Goal: Information Seeking & Learning: Learn about a topic

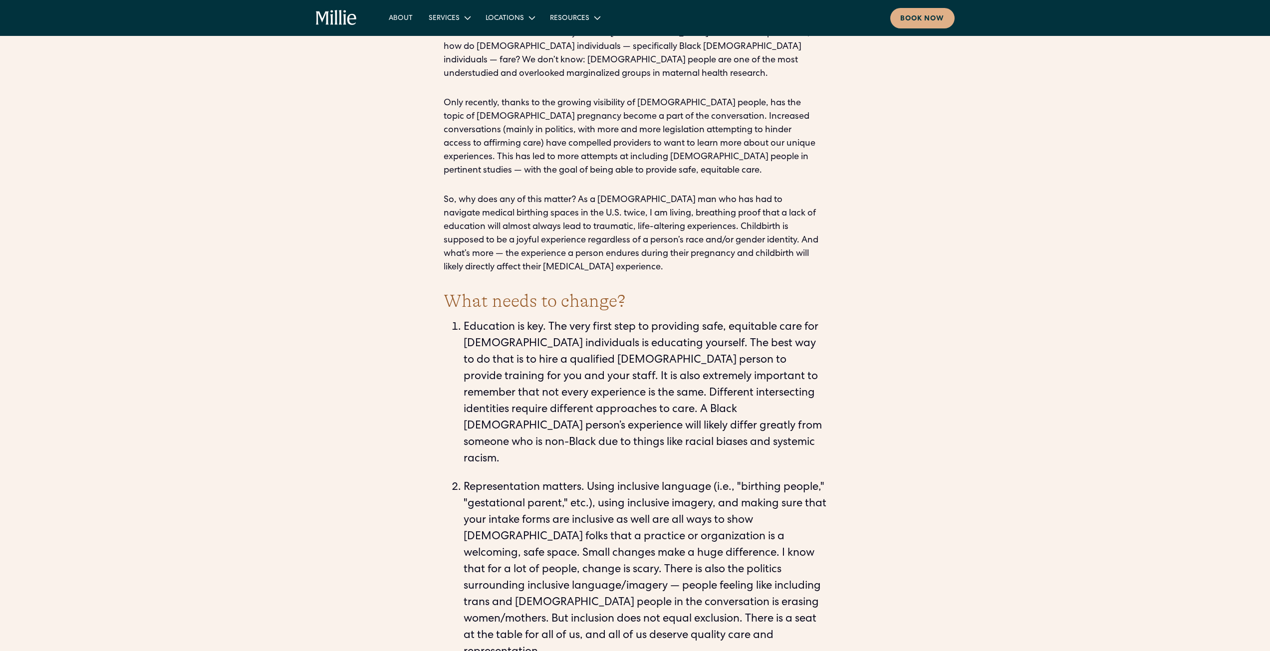
scroll to position [1797, 0]
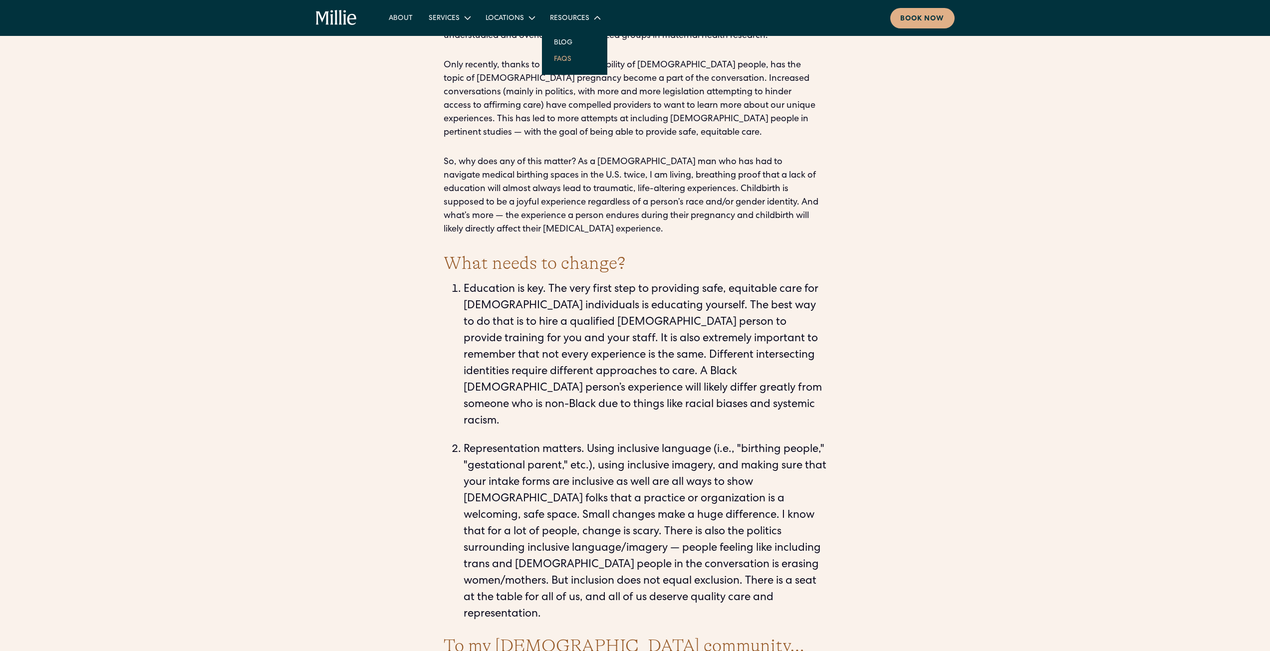
click at [555, 56] on link "FAQs" at bounding box center [562, 58] width 33 height 16
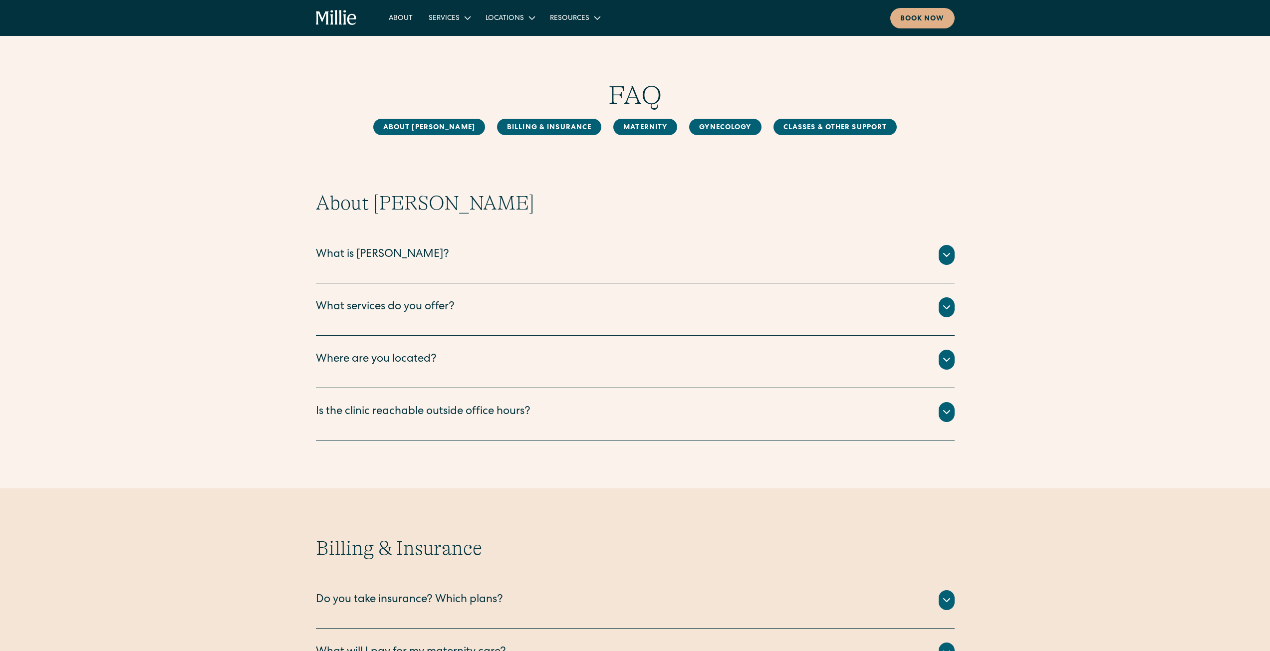
click at [953, 307] on div at bounding box center [947, 307] width 16 height 20
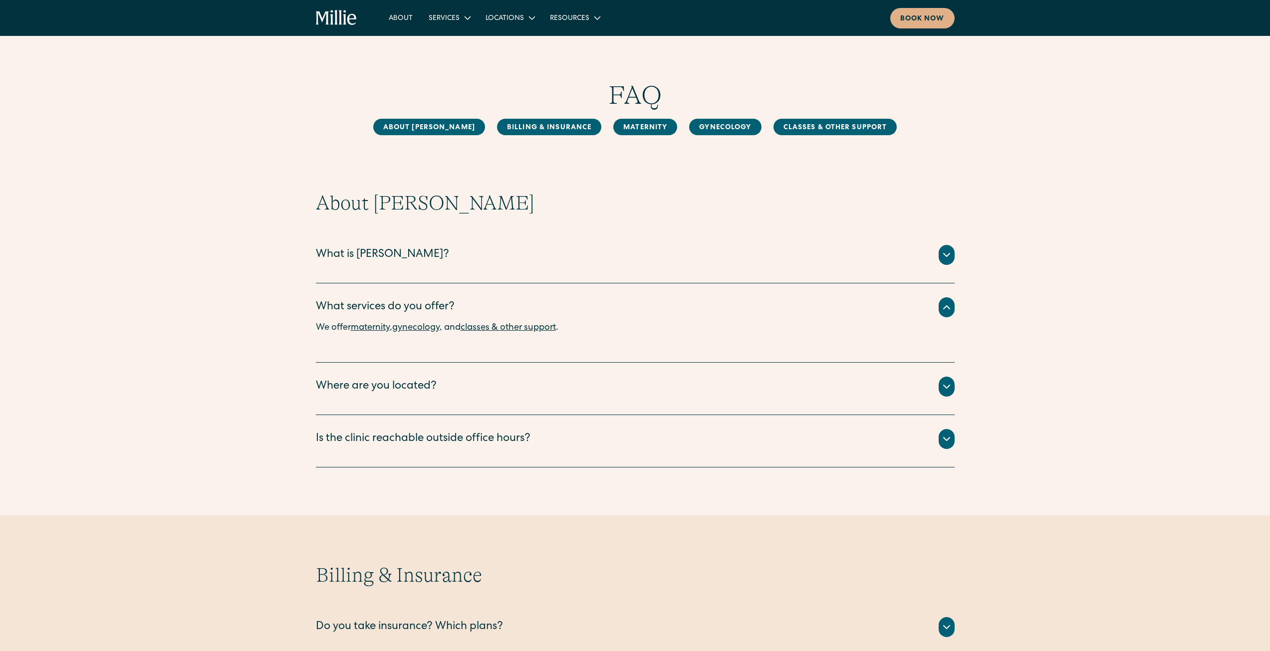
click at [944, 255] on icon at bounding box center [947, 255] width 6 height 3
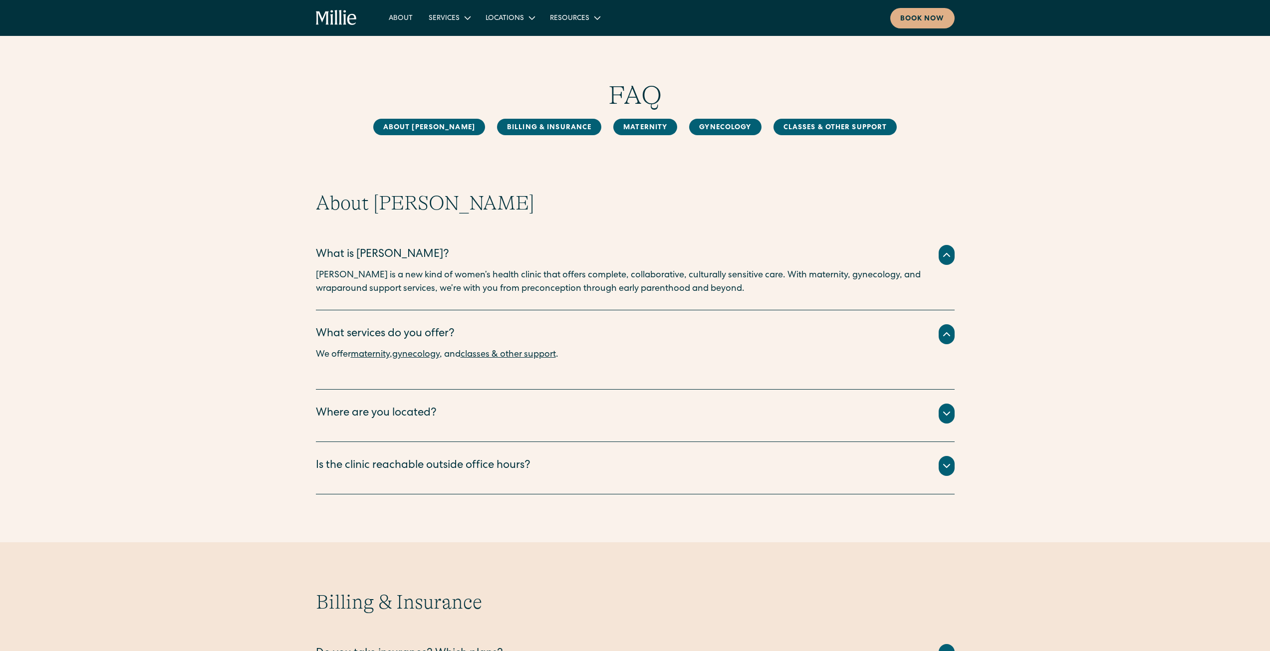
click at [951, 254] on icon at bounding box center [947, 255] width 12 height 12
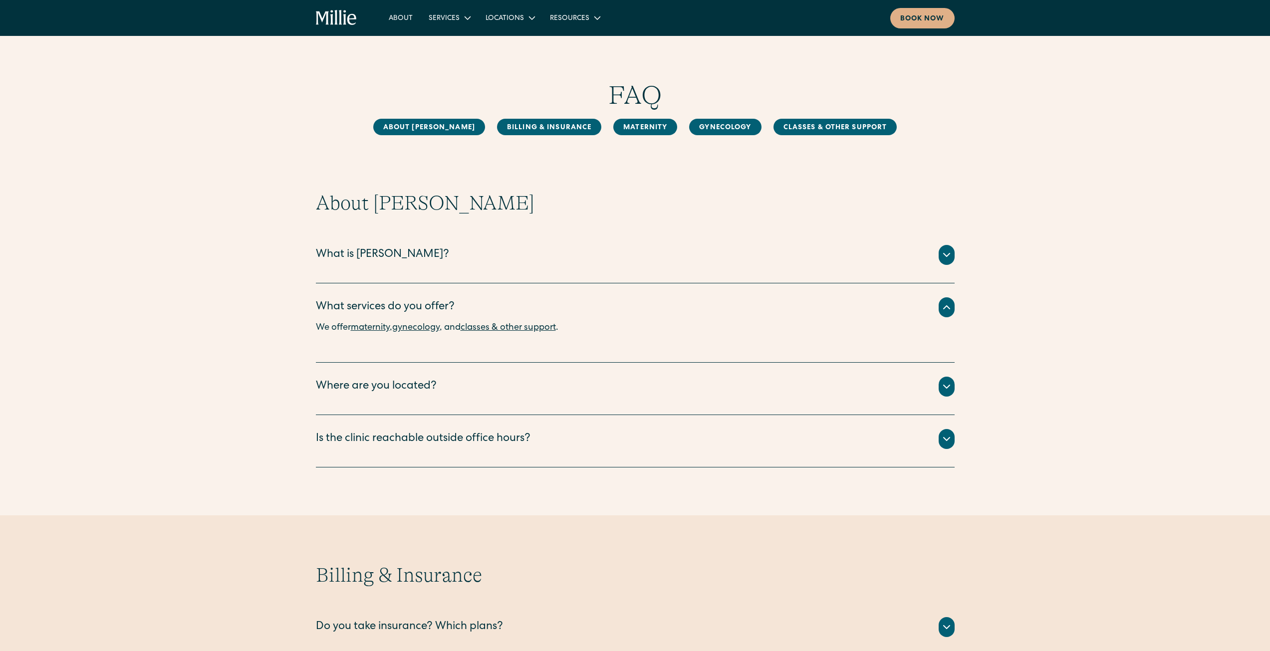
drag, startPoint x: 946, startPoint y: 394, endPoint x: 950, endPoint y: 386, distance: 9.4
click at [948, 391] on div at bounding box center [947, 387] width 16 height 20
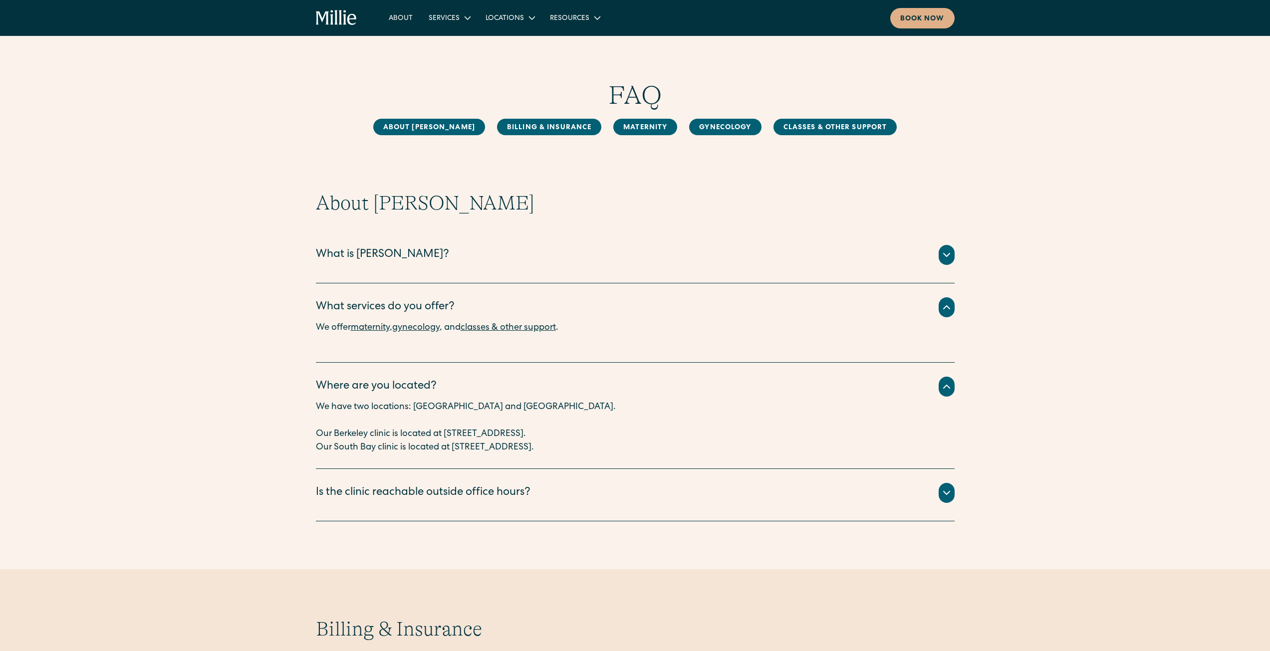
click at [950, 385] on icon at bounding box center [947, 387] width 12 height 12
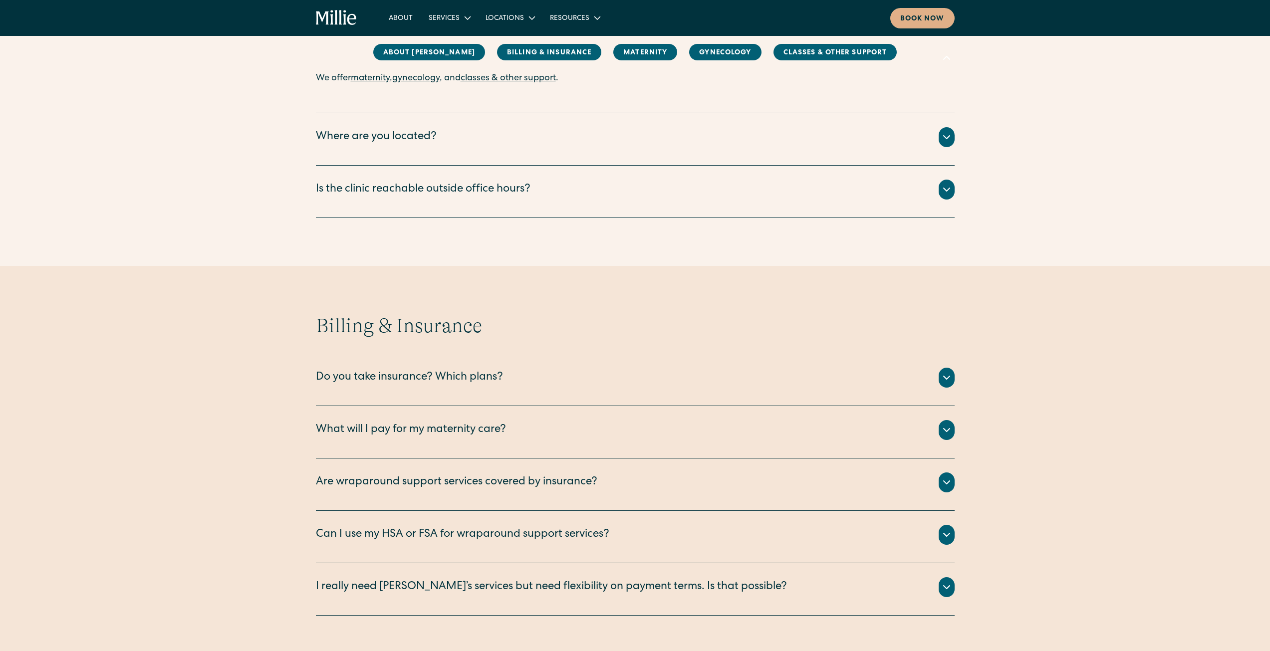
scroll to position [299, 0]
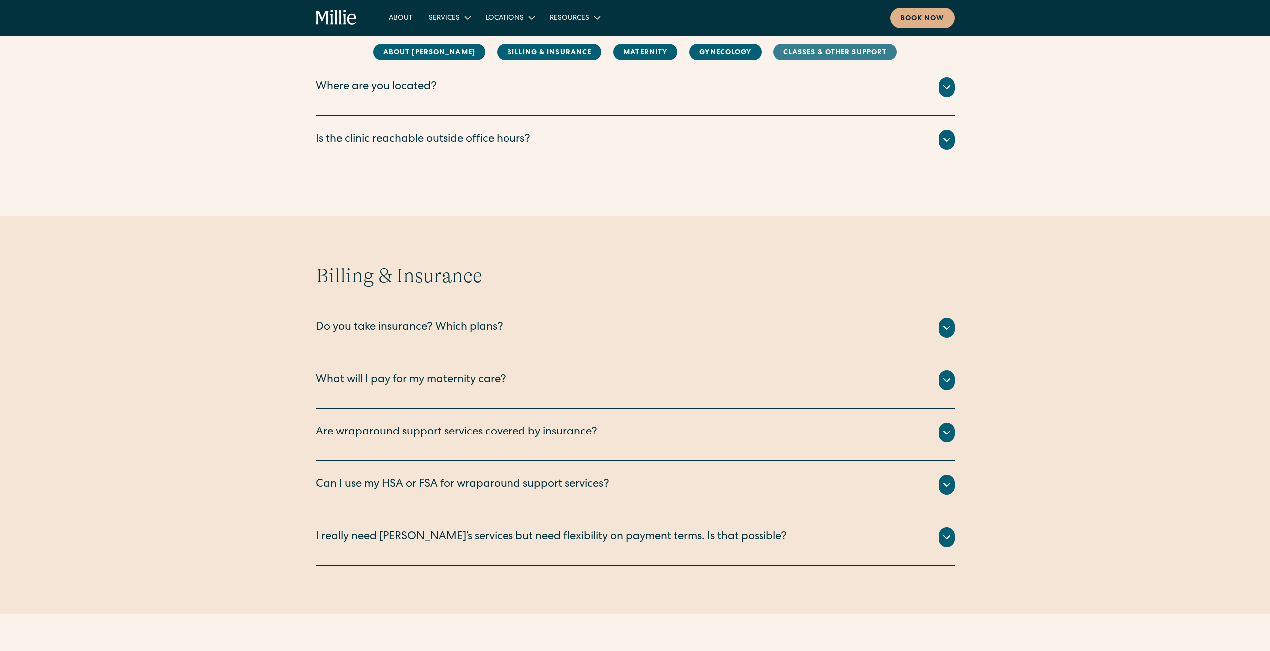
click at [811, 46] on link "Classes & Other Support" at bounding box center [836, 52] width 124 height 16
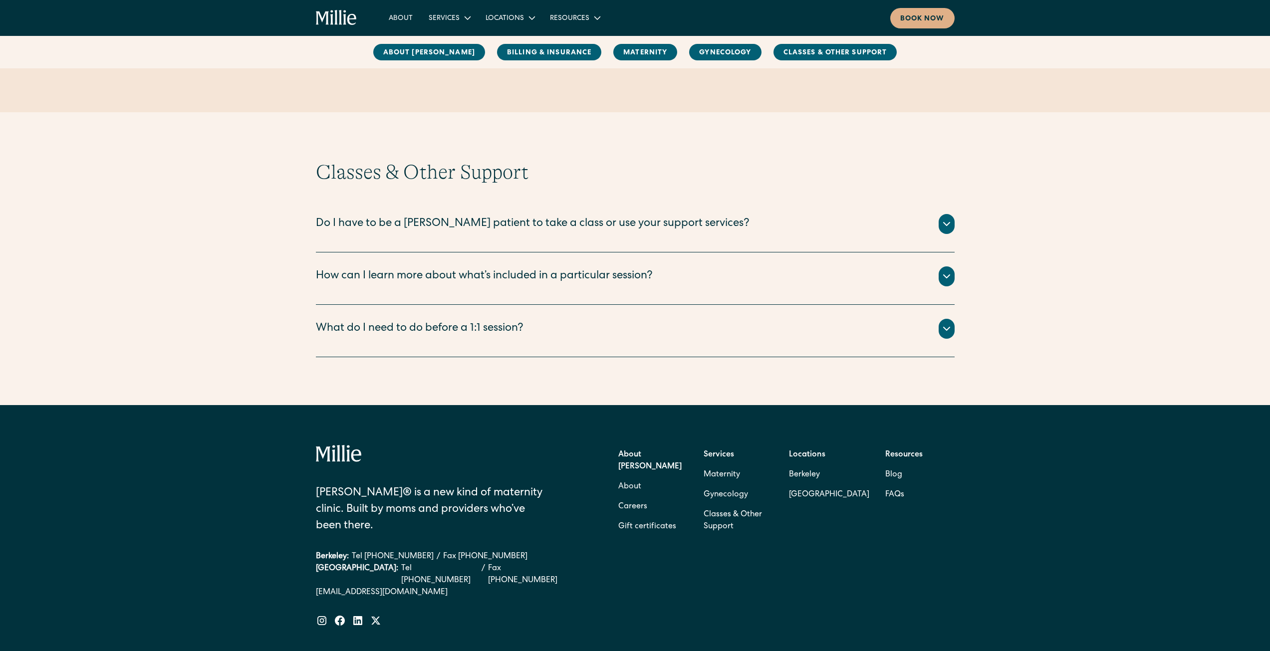
scroll to position [1682, 0]
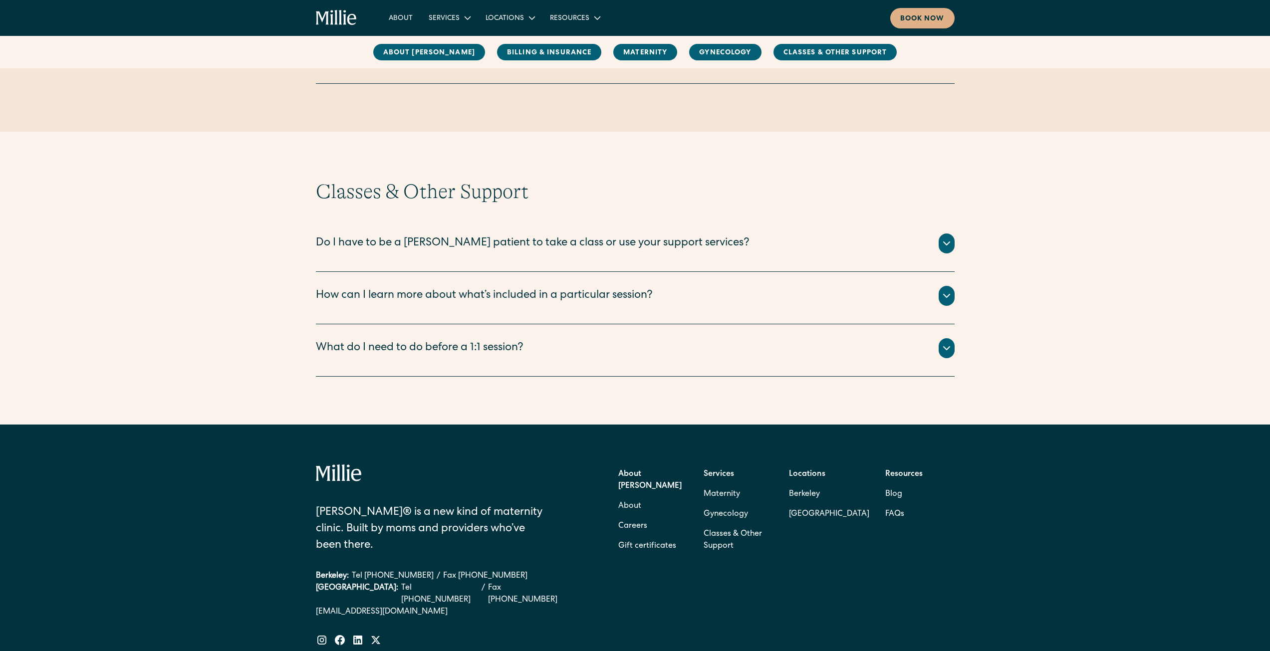
click at [946, 355] on div at bounding box center [947, 348] width 16 height 20
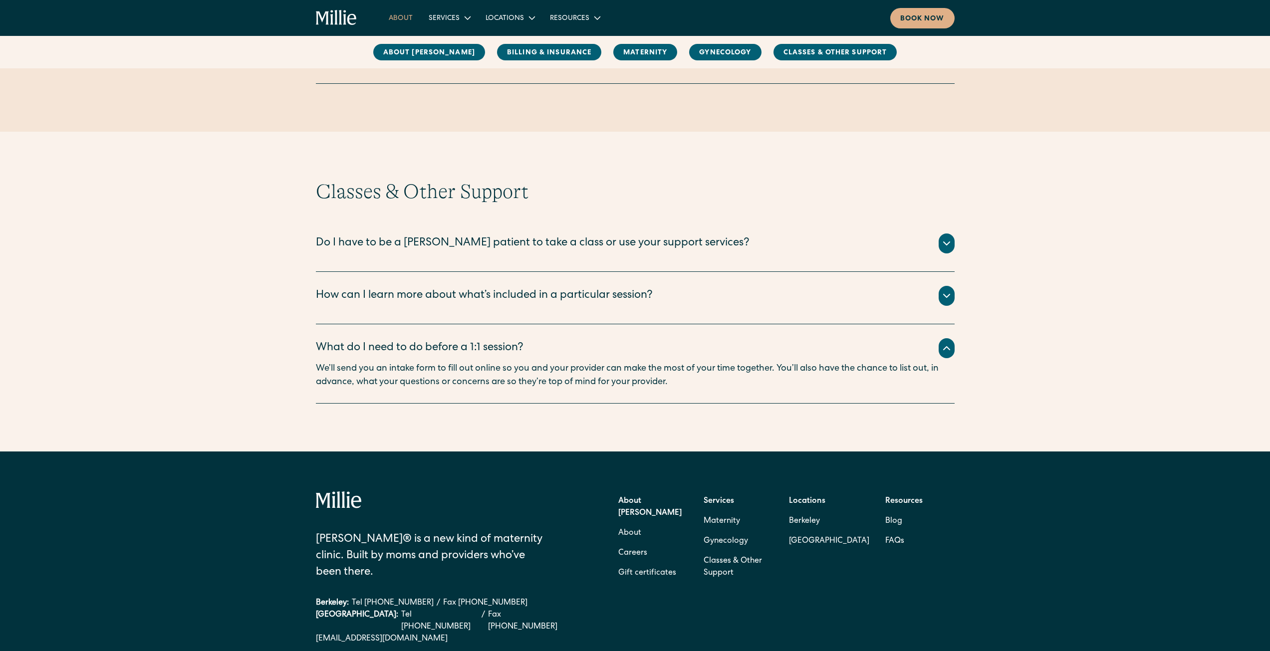
click at [406, 21] on link "About" at bounding box center [401, 17] width 40 height 16
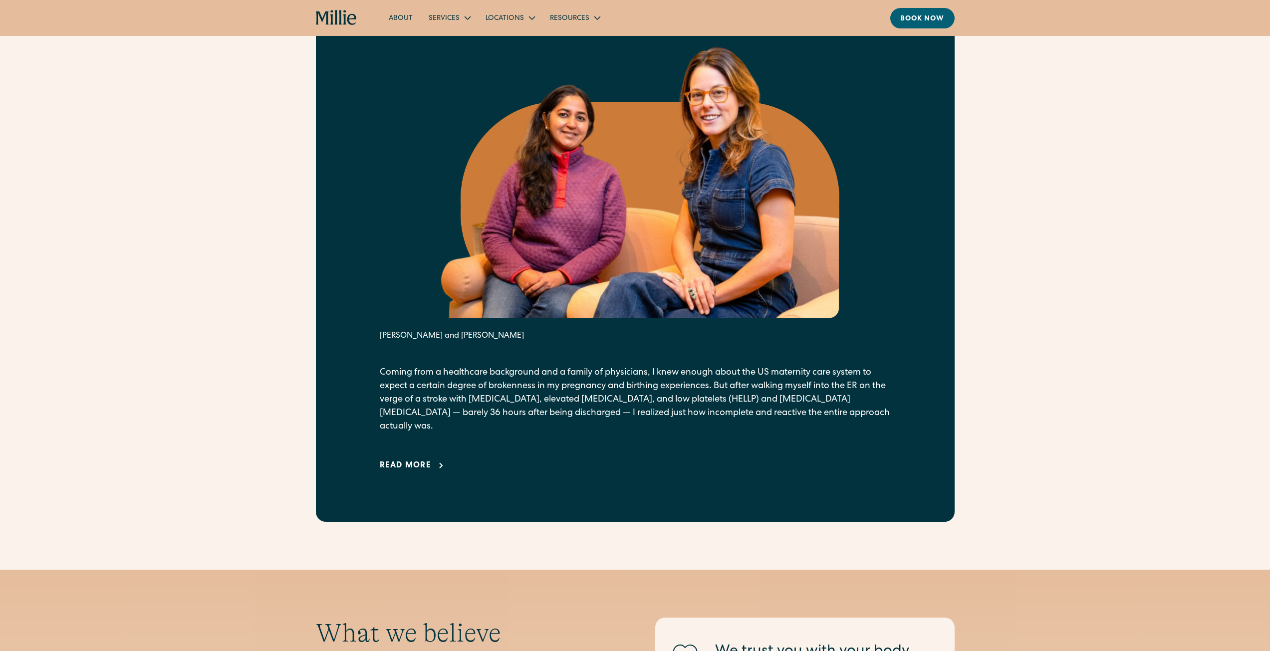
scroll to position [749, 0]
